Goal: Obtain resource: Obtain resource

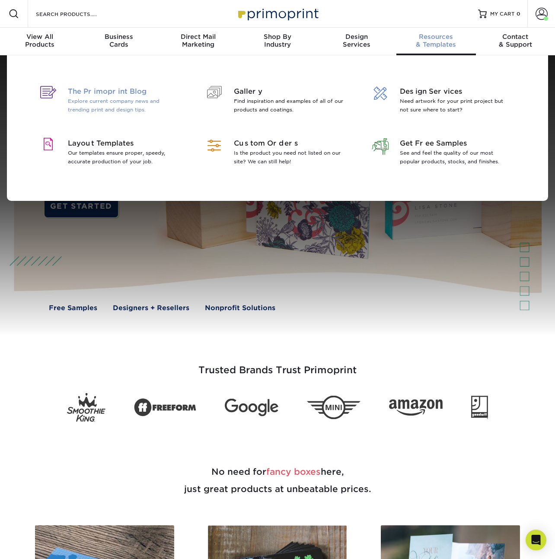
click at [153, 102] on p "Explore current company news and trending print and design tips." at bounding box center [124, 105] width 112 height 17
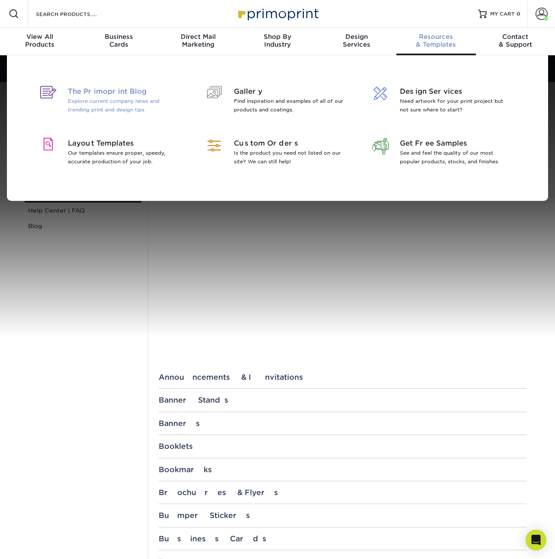
click at [107, 111] on p "Explore current company news and trending print and design tips." at bounding box center [124, 105] width 112 height 17
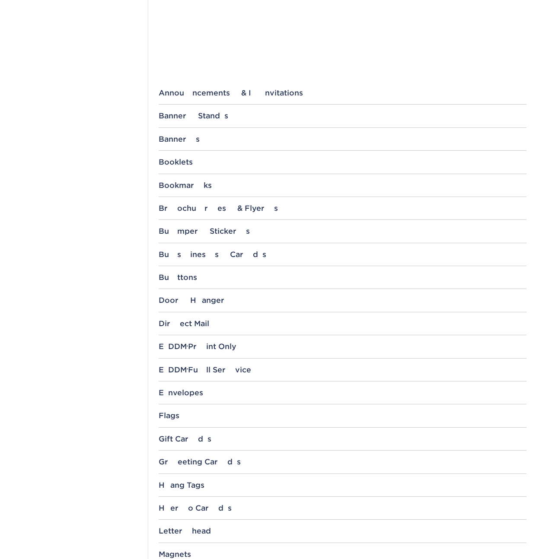
scroll to position [288, 0]
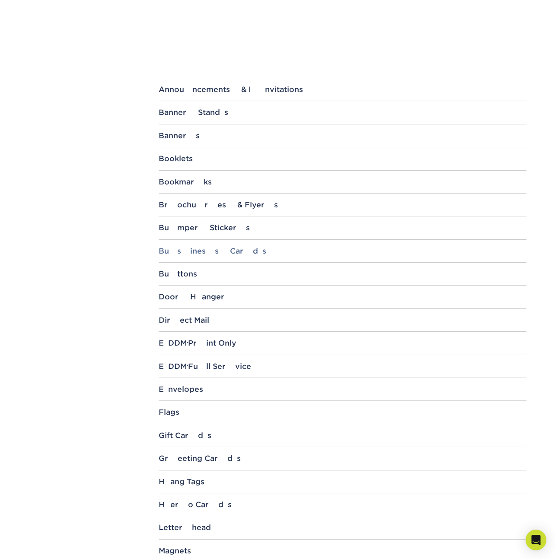
click at [212, 252] on div "Business Cards" at bounding box center [343, 251] width 368 height 9
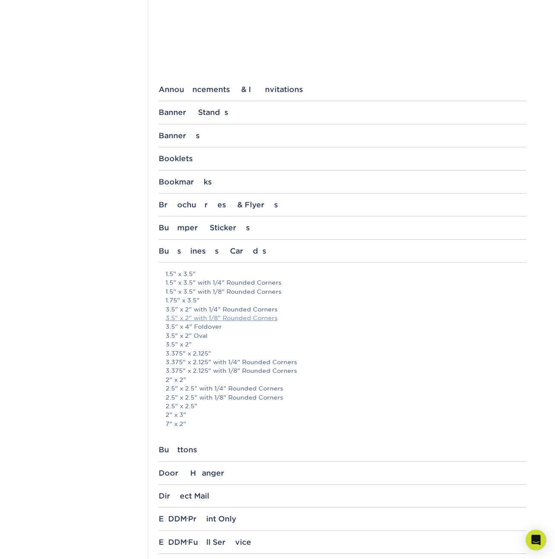
click at [237, 316] on link "3.5" x 2" with 1/8" Rounded Corners" at bounding box center [222, 318] width 112 height 7
